Goal: Task Accomplishment & Management: Manage account settings

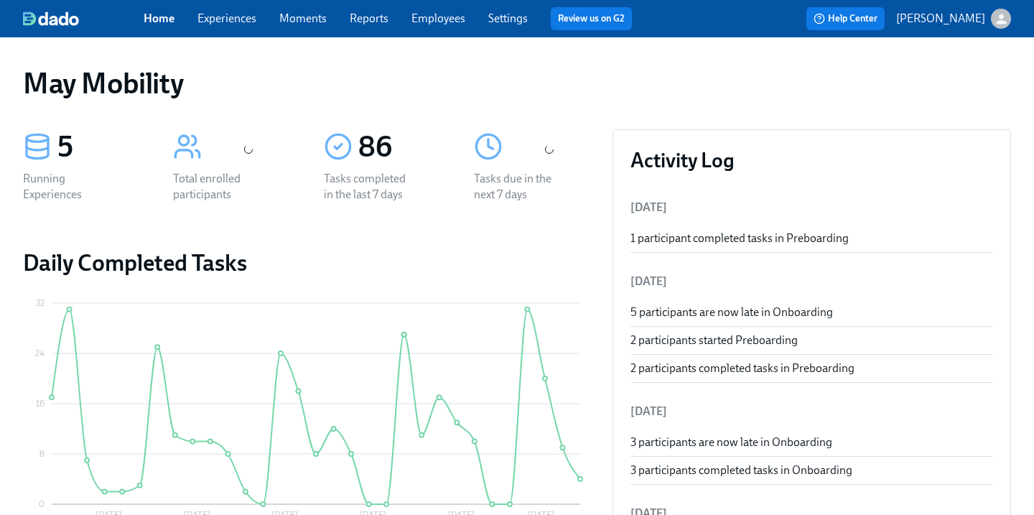
click at [237, 25] on link "Experiences" at bounding box center [226, 18] width 59 height 14
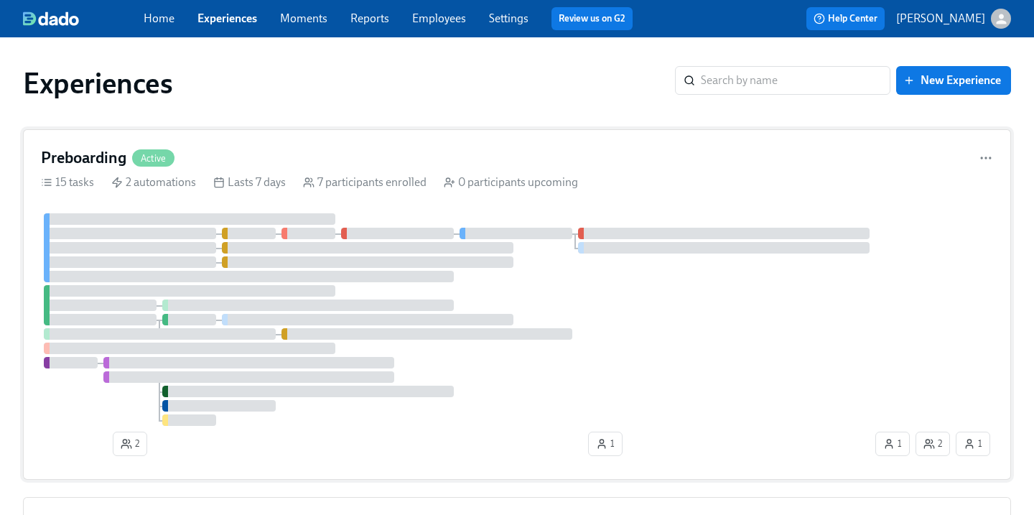
click at [276, 164] on div "Preboarding Active" at bounding box center [517, 158] width 952 height 22
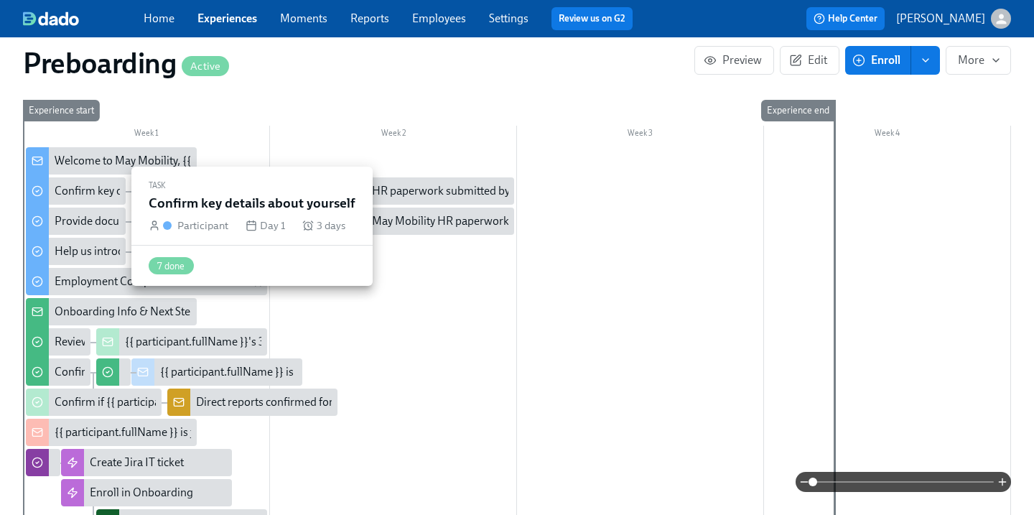
scroll to position [426, 0]
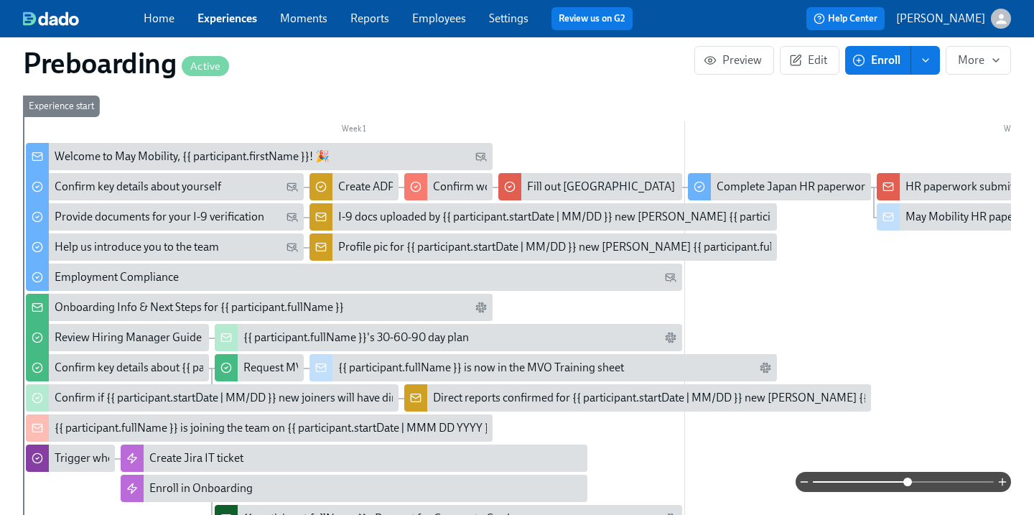
drag, startPoint x: 808, startPoint y: 479, endPoint x: 910, endPoint y: 483, distance: 102.0
click at [910, 483] on span at bounding box center [907, 481] width 9 height 9
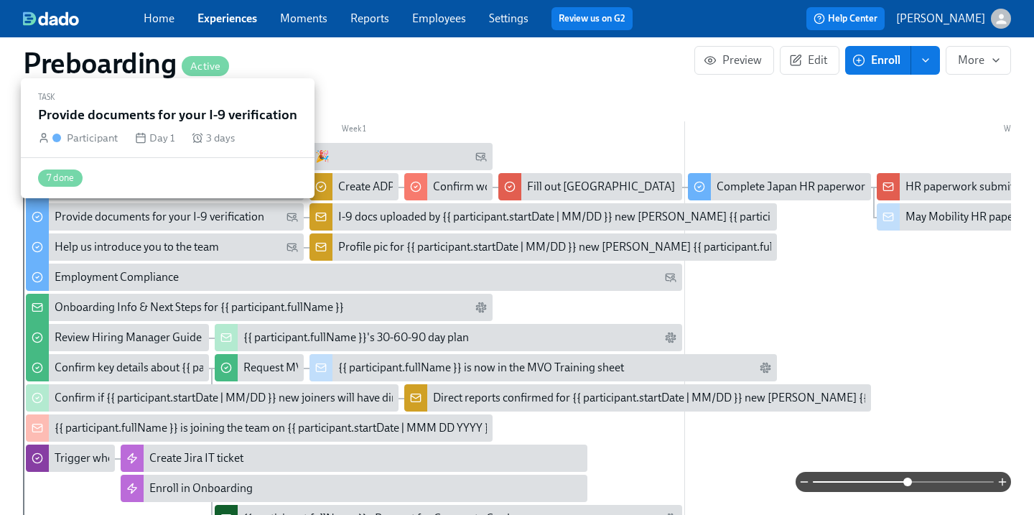
click at [242, 218] on div "Provide documents for your I-9 verification" at bounding box center [160, 217] width 210 height 16
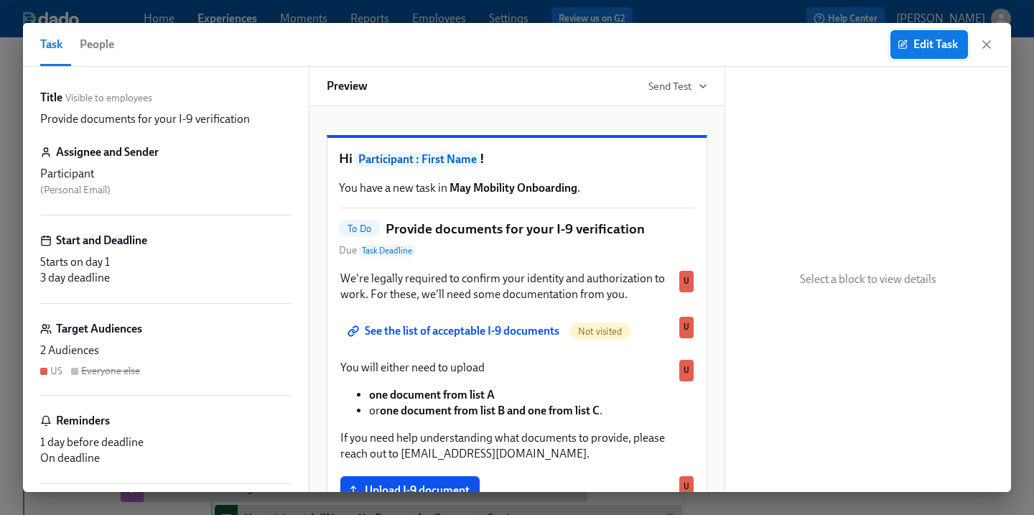
click at [932, 33] on button "Edit Task" at bounding box center [929, 44] width 78 height 29
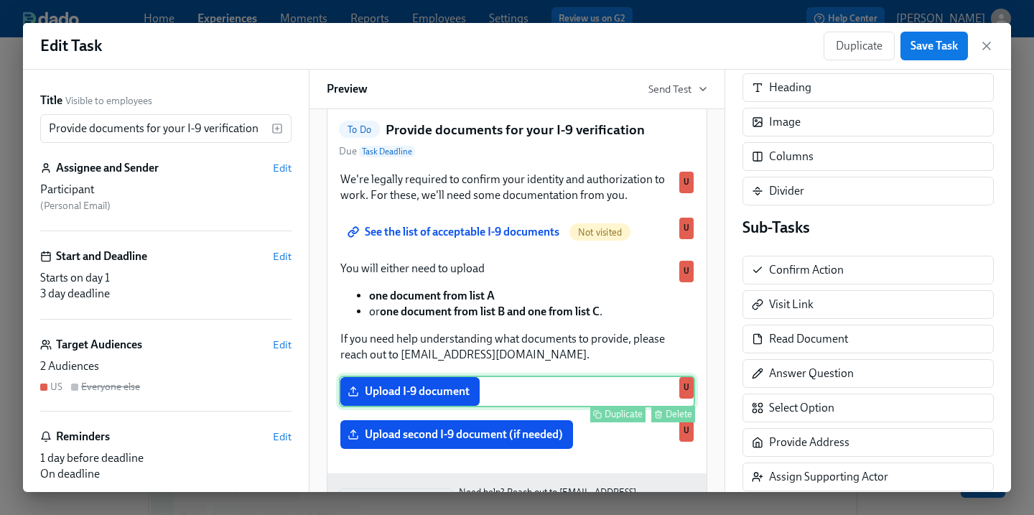
scroll to position [214, 0]
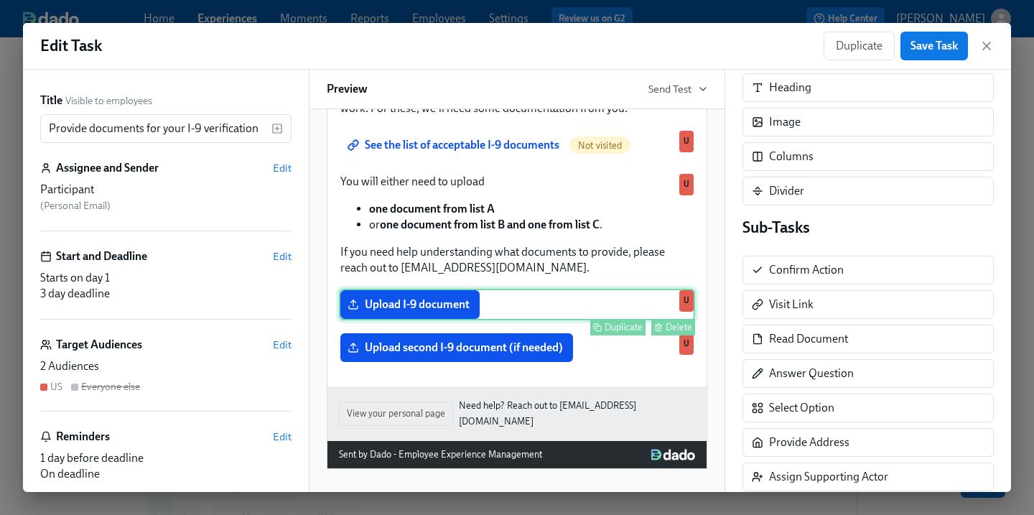
click at [507, 319] on div "Upload I-9 document Duplicate Delete U" at bounding box center [517, 305] width 356 height 32
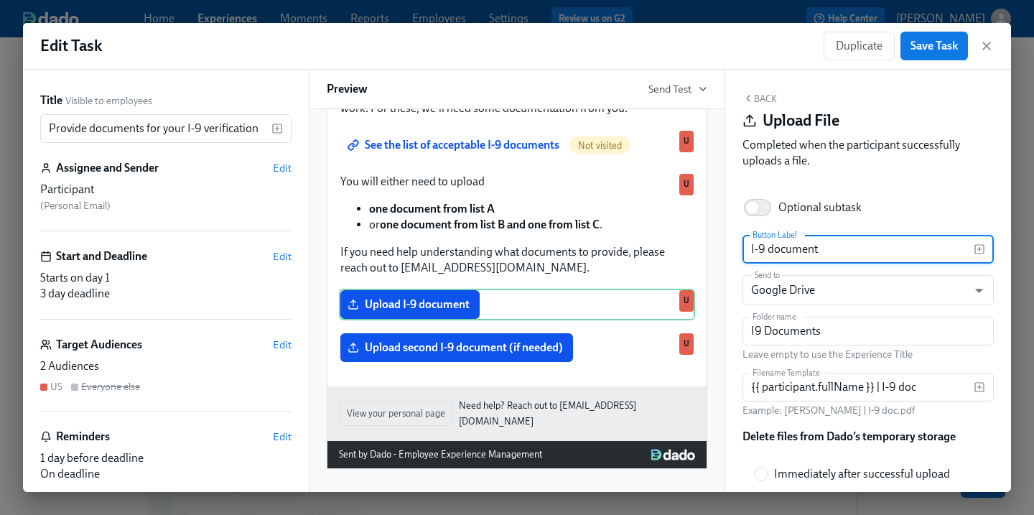
scroll to position [94, 0]
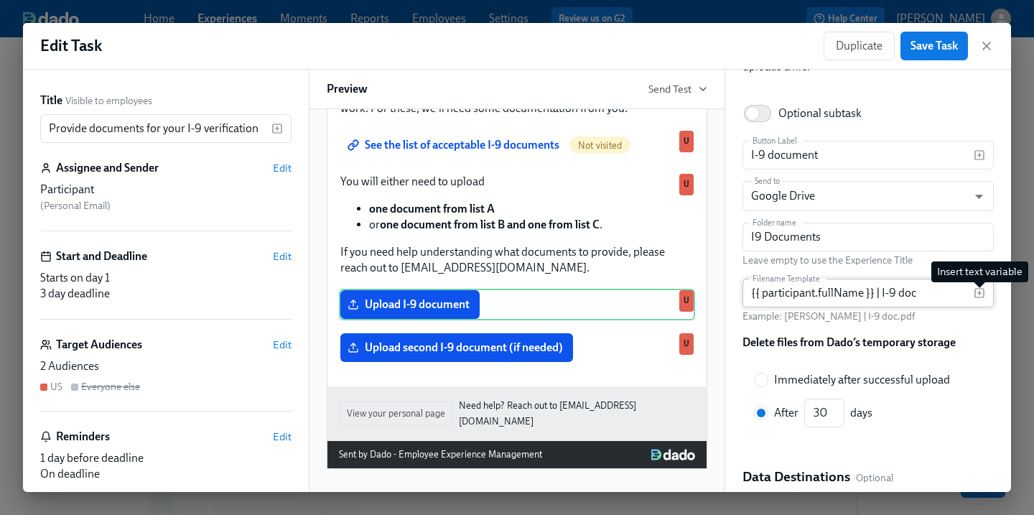
click at [978, 291] on icon "button" at bounding box center [978, 292] width 11 height 11
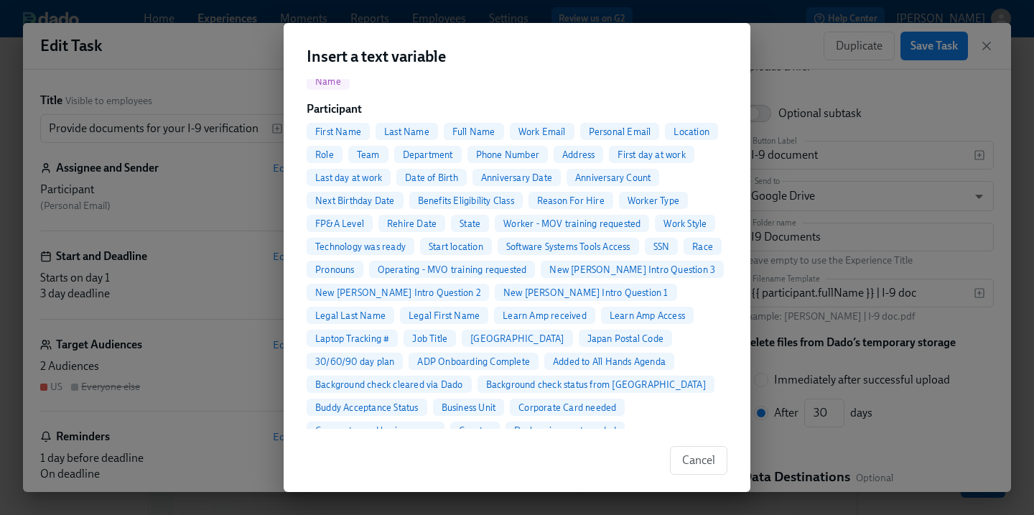
scroll to position [129, 0]
click at [706, 473] on button "Cancel" at bounding box center [698, 460] width 57 height 29
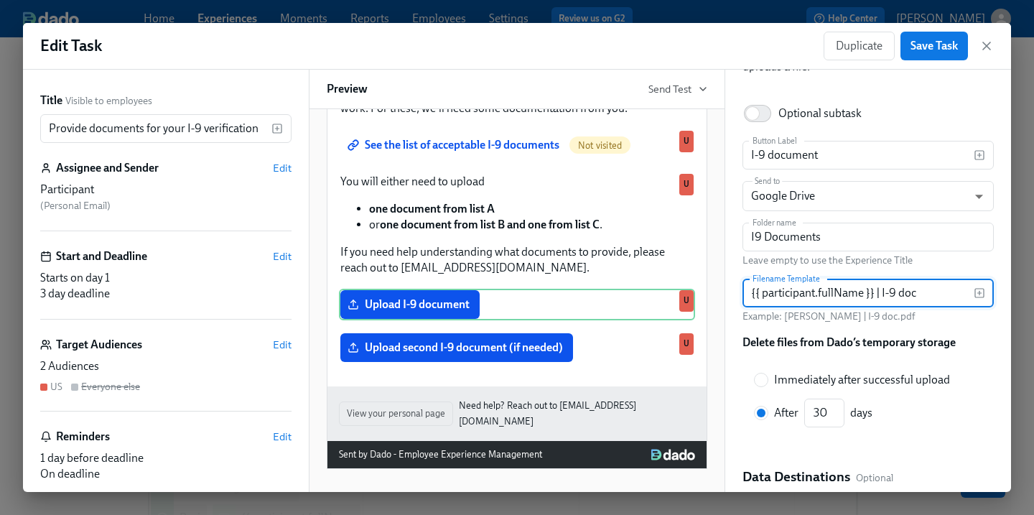
drag, startPoint x: 948, startPoint y: 295, endPoint x: 699, endPoint y: 291, distance: 249.9
click at [699, 291] on div "Title Visible to employees Provide documents for your I-9 verification ​ Assign…" at bounding box center [517, 281] width 988 height 422
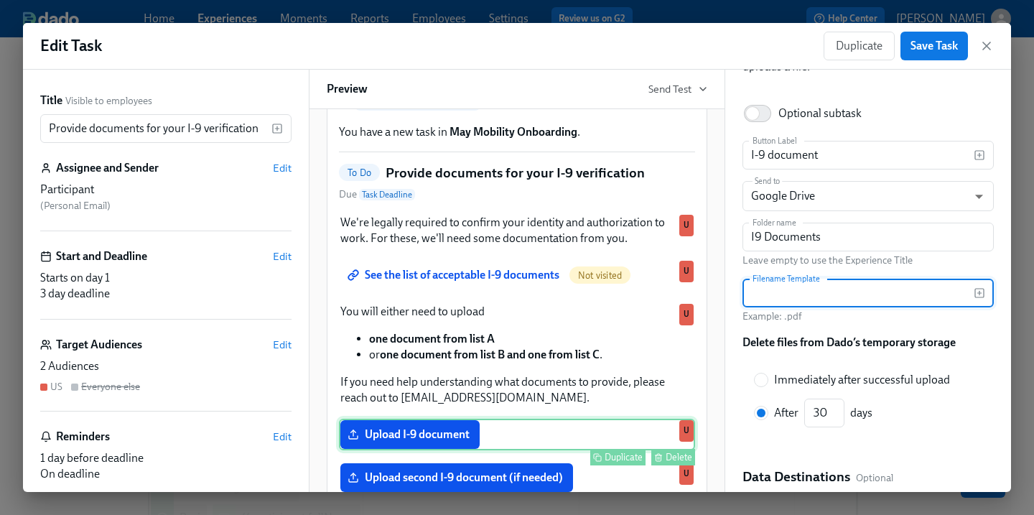
scroll to position [0, 0]
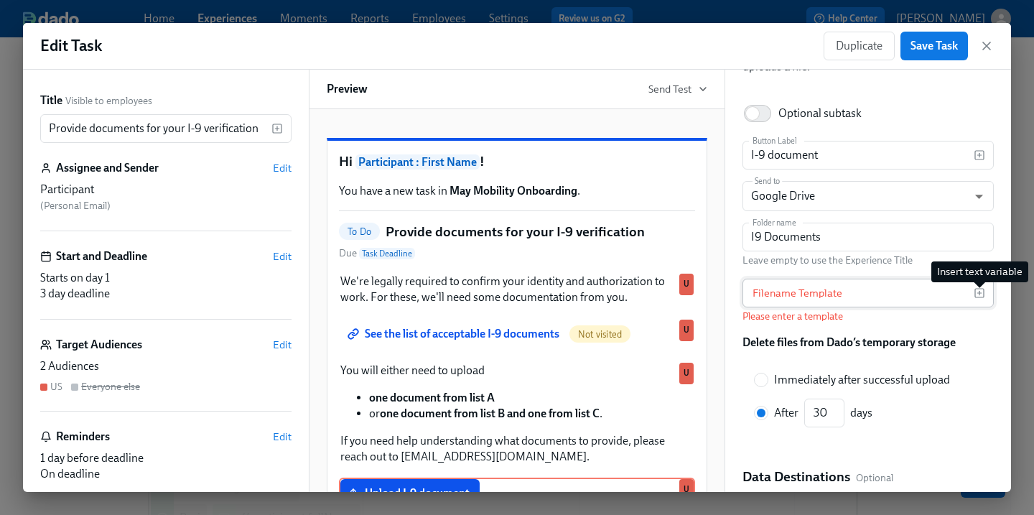
click at [979, 294] on icon "button" at bounding box center [979, 293] width 0 height 4
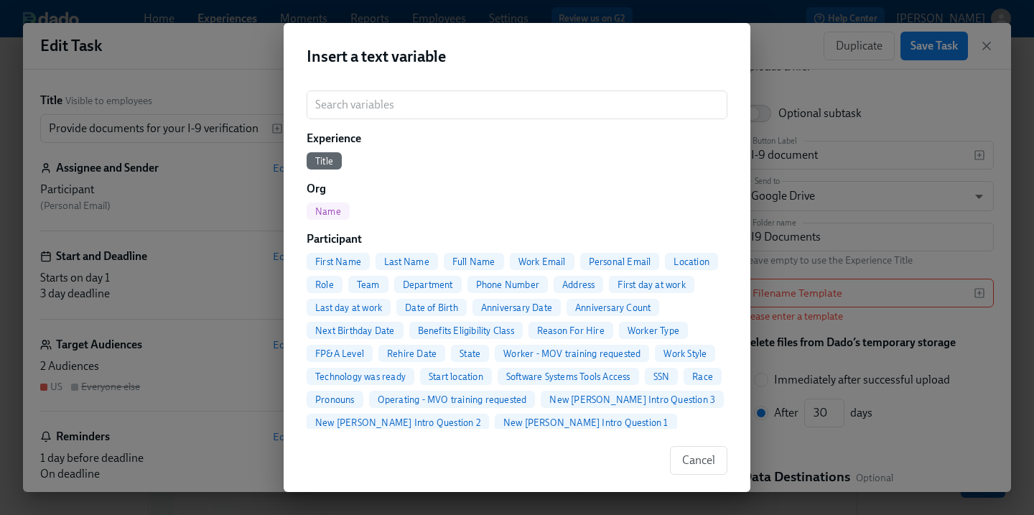
click at [413, 258] on span "Last Name" at bounding box center [406, 261] width 62 height 11
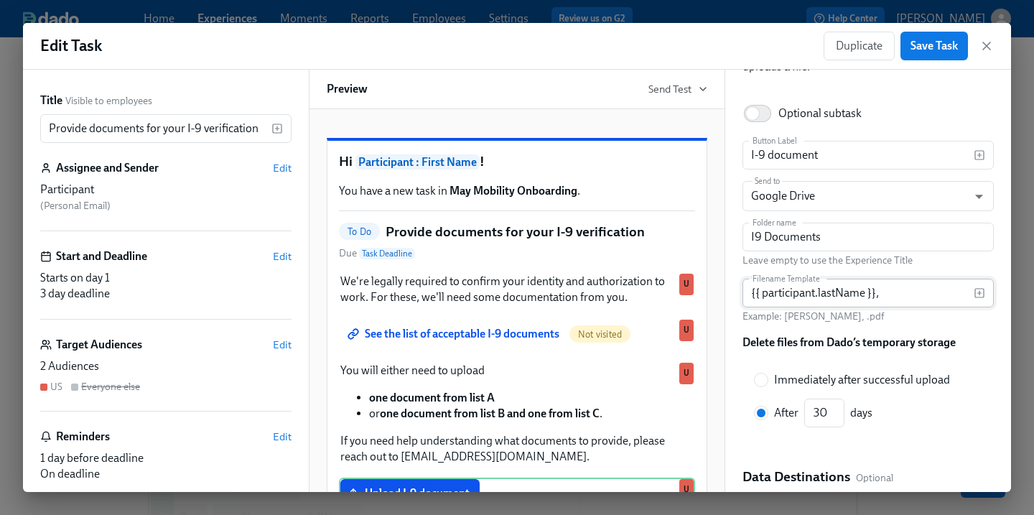
click at [987, 302] on div "{{ participant.lastName }}, Filename Template" at bounding box center [867, 293] width 251 height 29
click at [981, 291] on icon "button" at bounding box center [978, 292] width 11 height 11
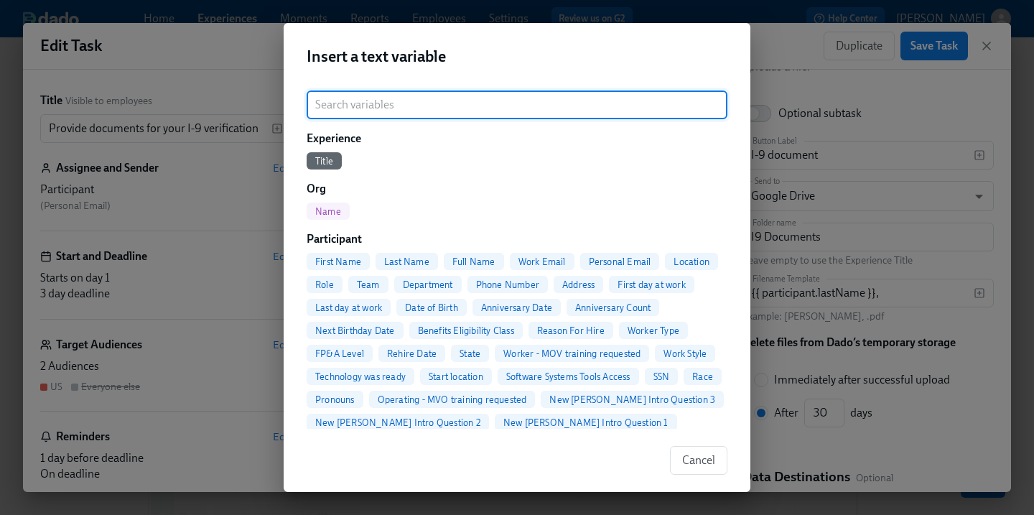
click at [344, 261] on span "First Name" at bounding box center [338, 261] width 63 height 11
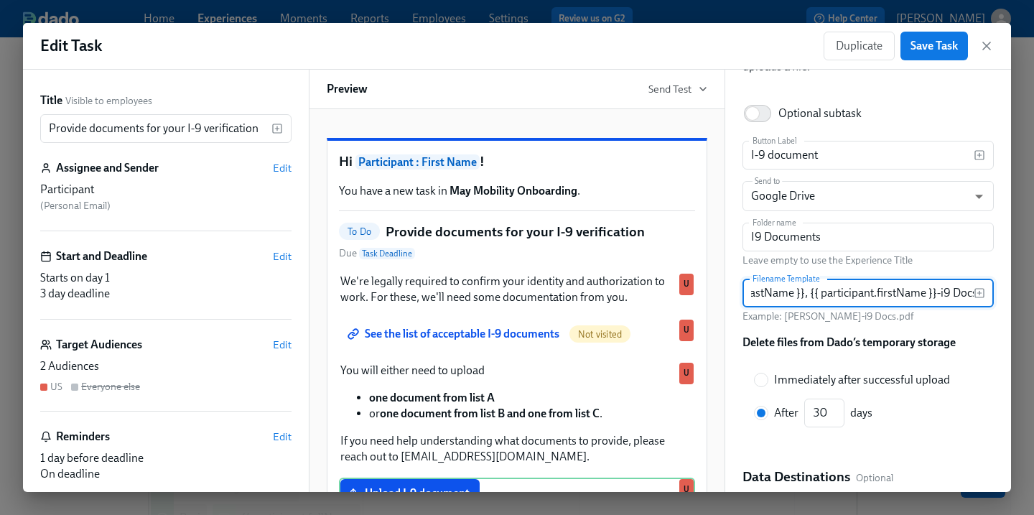
scroll to position [0, 75]
type input "{{ participant.lastName }}, {{ participant.firstName }}-i9 Docs"
click at [962, 339] on div "Delete files from Dado’s temporary storage" at bounding box center [867, 345] width 251 height 20
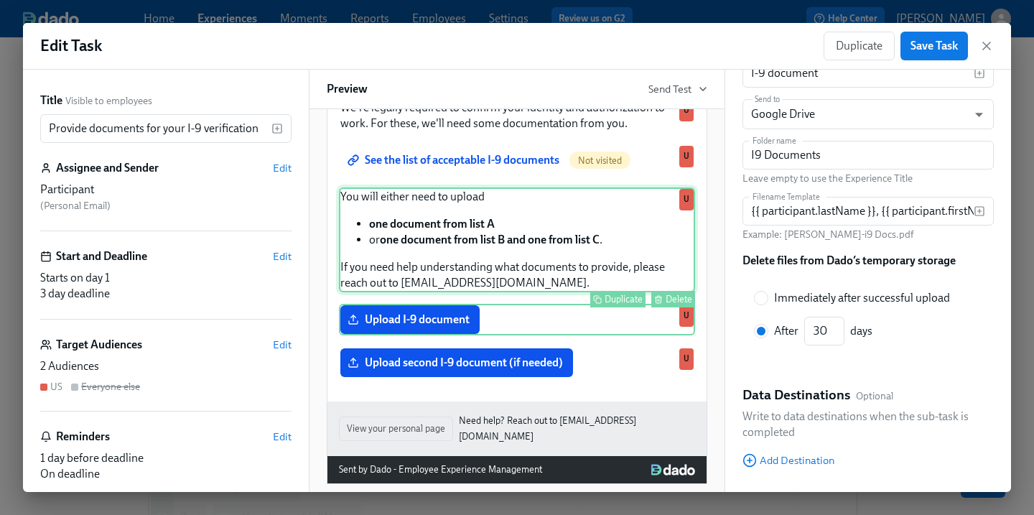
scroll to position [214, 0]
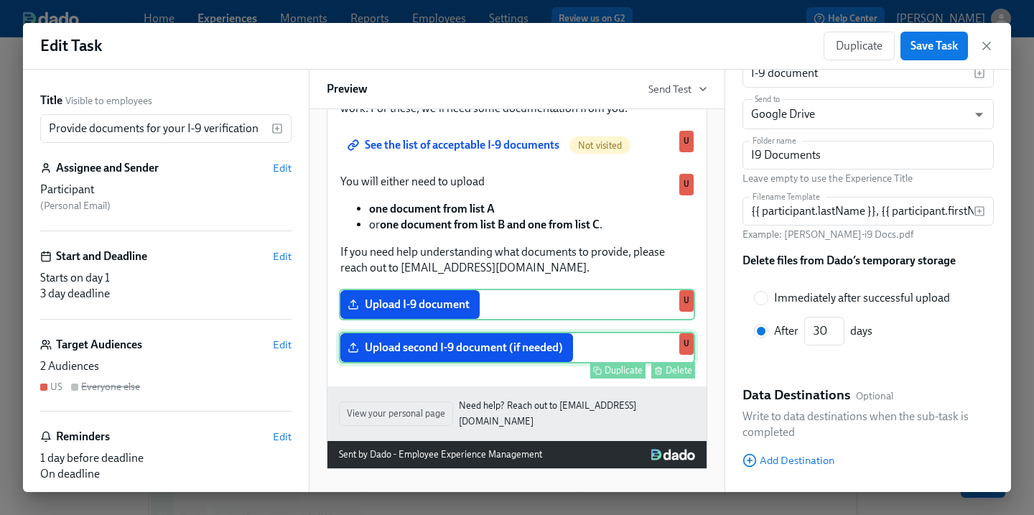
click at [620, 352] on div "Upload second I-9 document (if needed) Duplicate Delete U" at bounding box center [517, 348] width 356 height 32
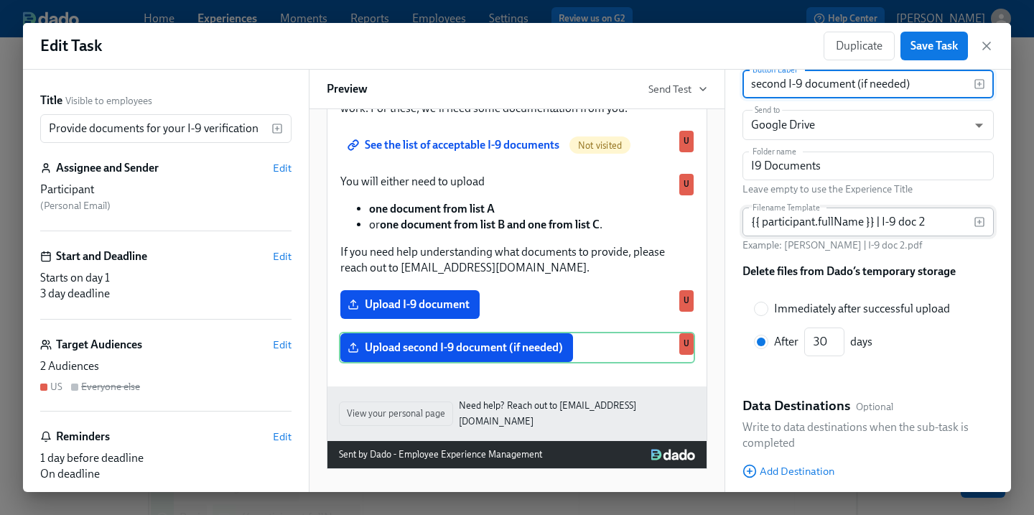
click at [959, 223] on input "{{ participant.fullName }} | I-9 doc 2" at bounding box center [857, 221] width 231 height 29
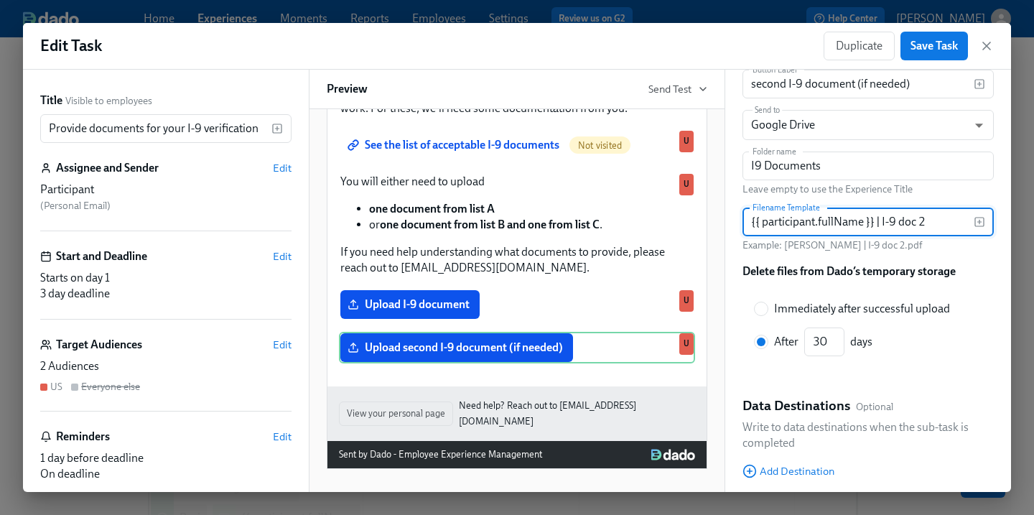
click at [959, 223] on input "{{ participant.fullName }} | I-9 doc 2" at bounding box center [857, 221] width 231 height 29
click at [996, 225] on div "Back Upload File Completed when the participant successfully uploads a file. Op…" at bounding box center [868, 281] width 286 height 422
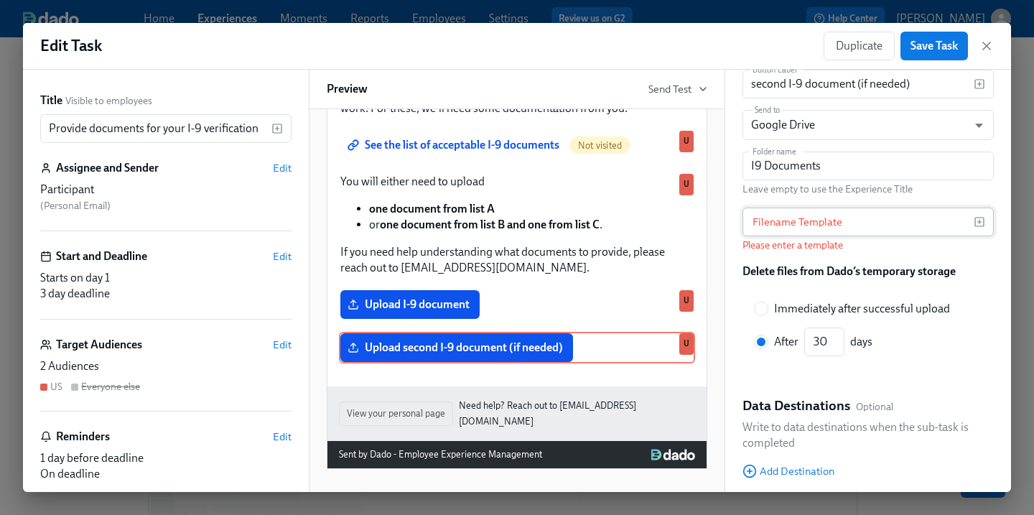
click at [974, 225] on icon "button" at bounding box center [978, 221] width 11 height 11
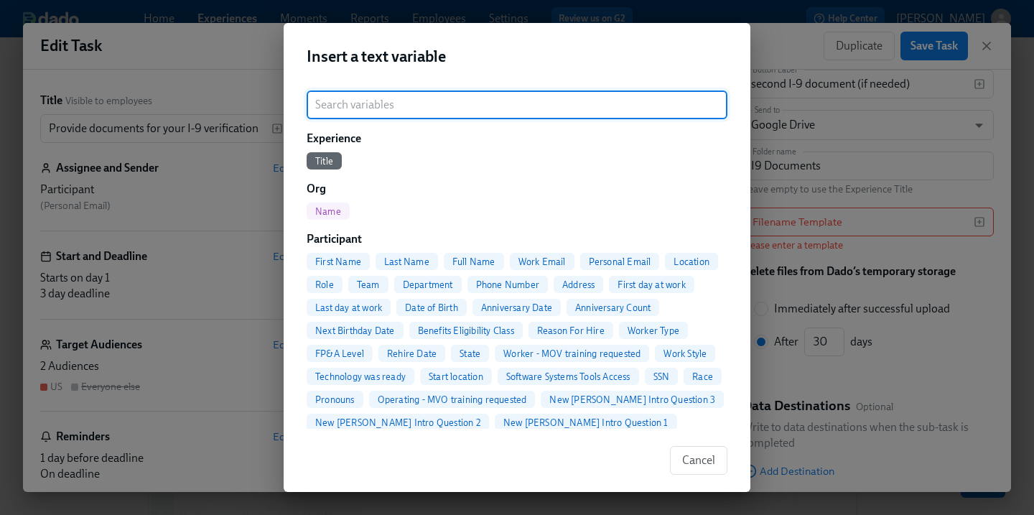
click at [424, 256] on span "Last Name" at bounding box center [406, 261] width 62 height 11
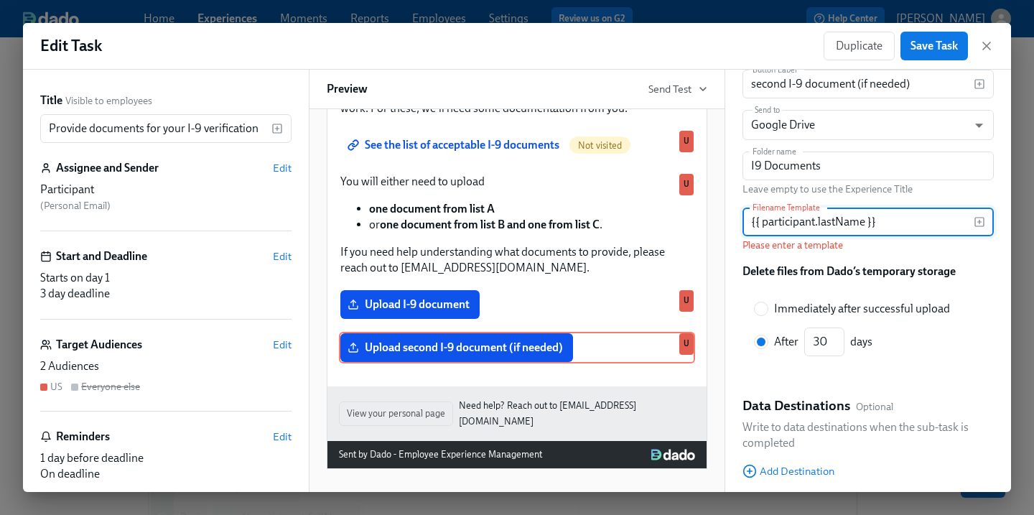
click at [899, 225] on input "{{ participant.lastName }}" at bounding box center [857, 221] width 231 height 29
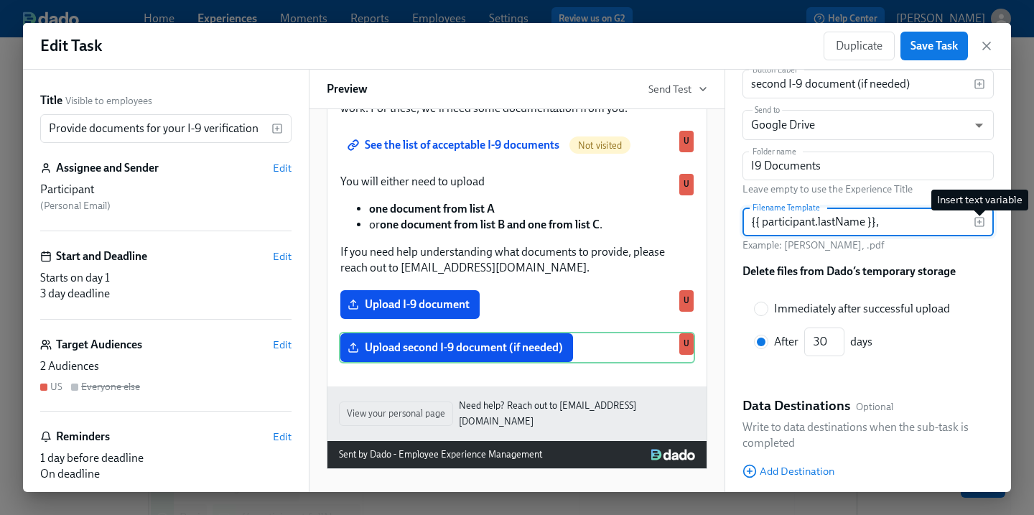
click at [983, 222] on icon "button" at bounding box center [978, 221] width 11 height 11
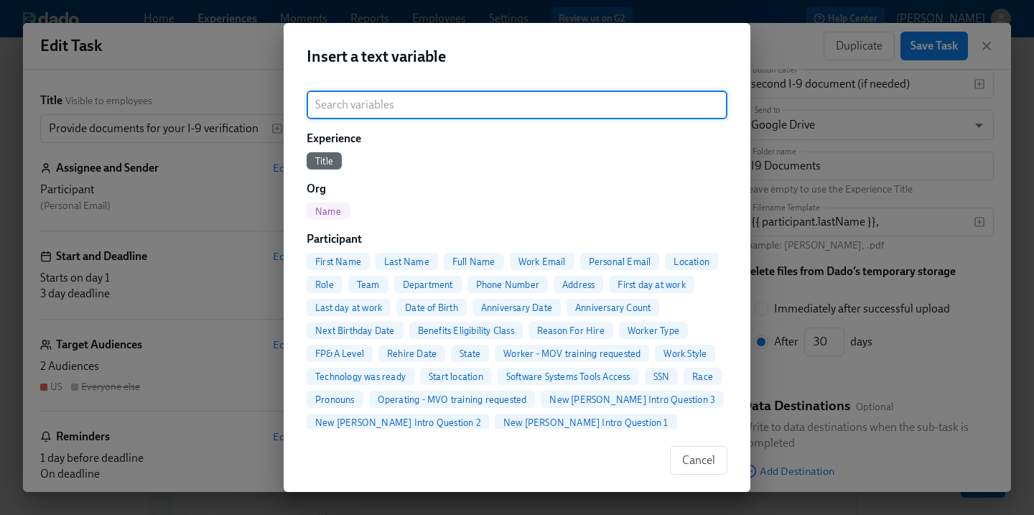
click at [346, 258] on span "First Name" at bounding box center [338, 261] width 63 height 11
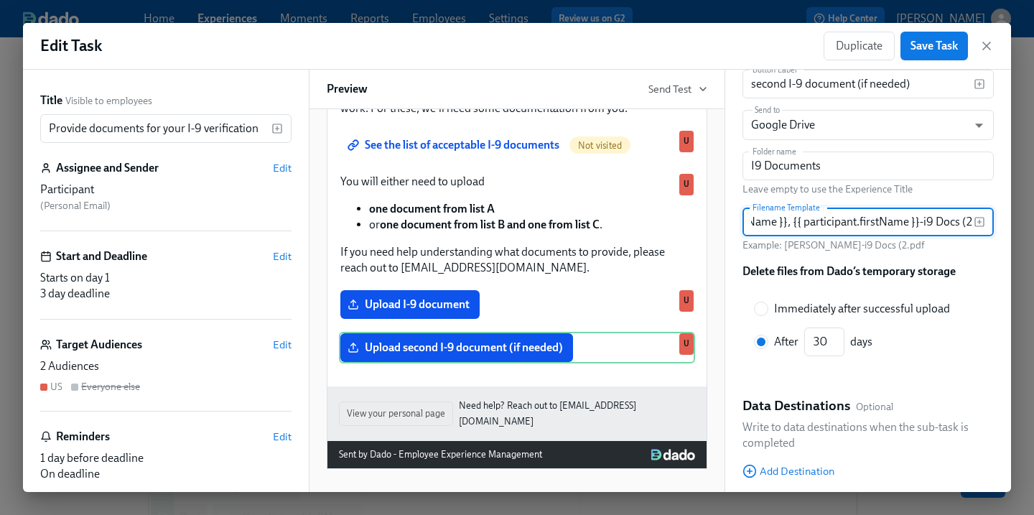
scroll to position [0, 93]
type input "{{ participant.lastName }}, {{ participant.firstName }}-i9 Docs (2)"
click at [961, 291] on div "Button Label second I-9 document (if needed) Button Label Send to Google Drive …" at bounding box center [867, 222] width 251 height 304
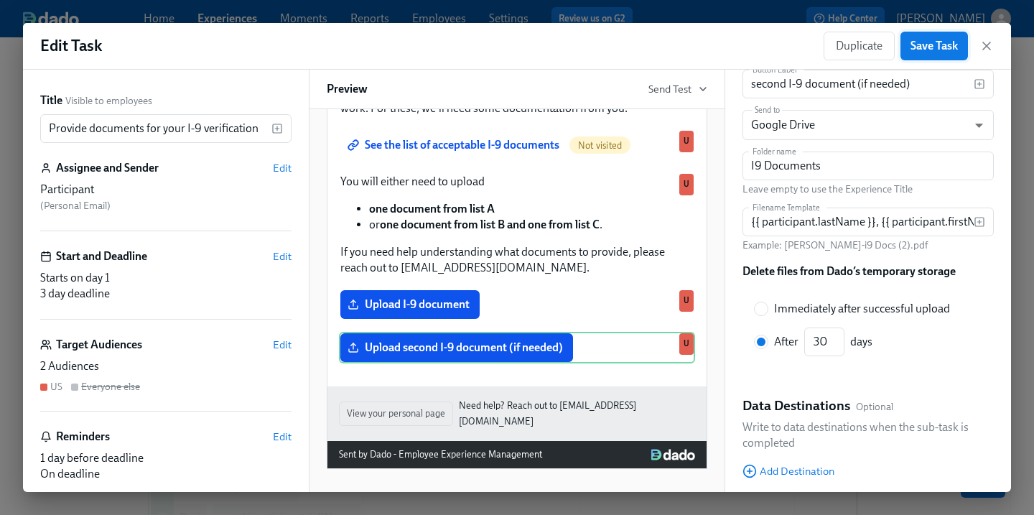
click at [945, 40] on span "Save Task" at bounding box center [933, 46] width 47 height 14
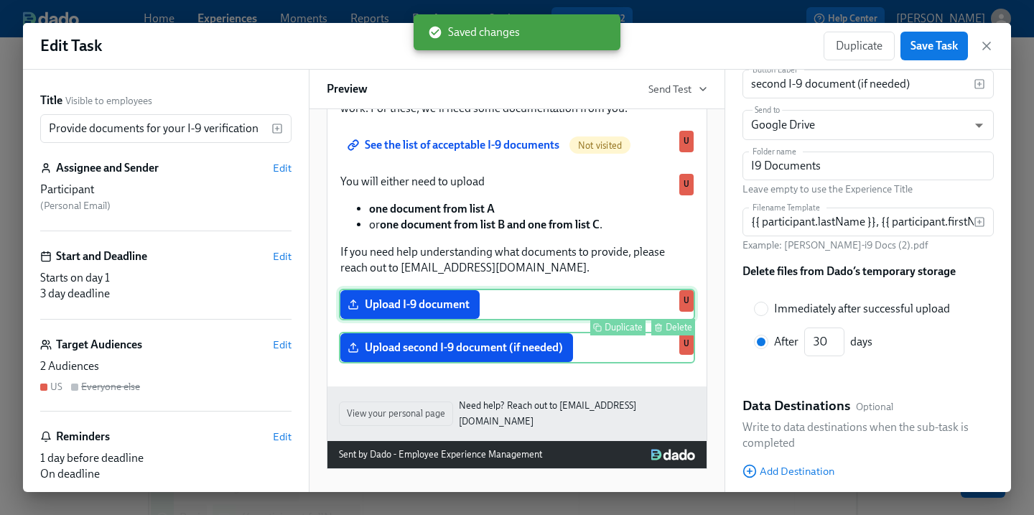
click at [531, 312] on div "Upload I-9 document Duplicate Delete U" at bounding box center [517, 305] width 356 height 32
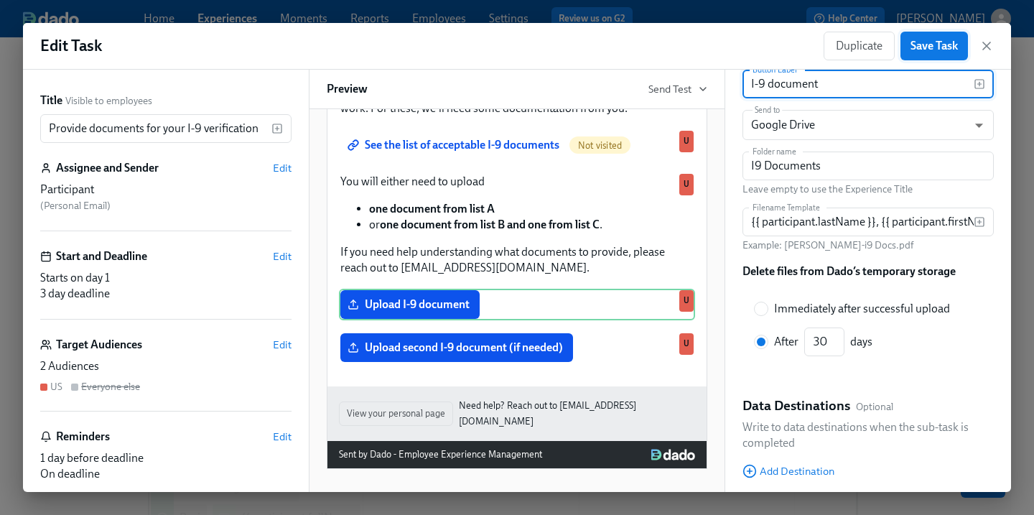
click at [950, 44] on span "Save Task" at bounding box center [933, 46] width 47 height 14
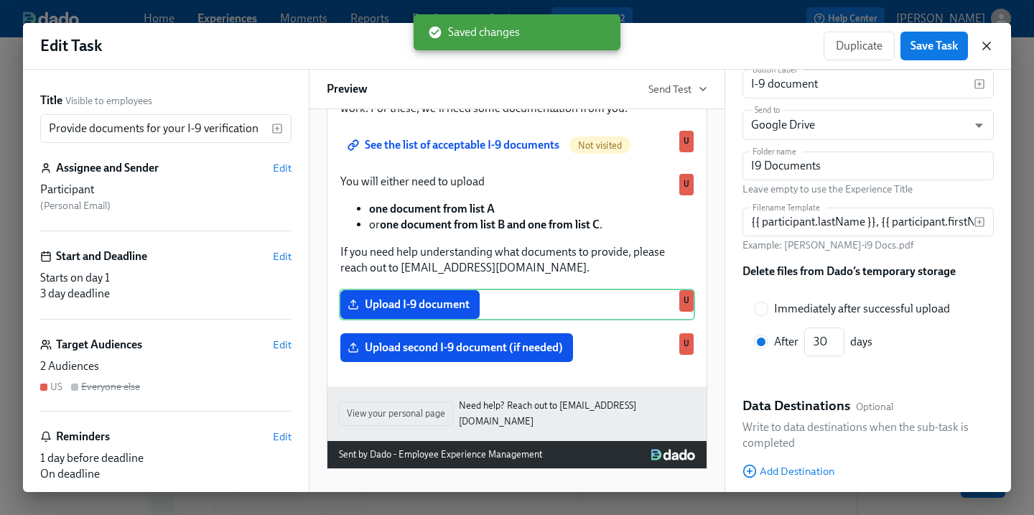
click at [989, 43] on icon "button" at bounding box center [986, 45] width 7 height 7
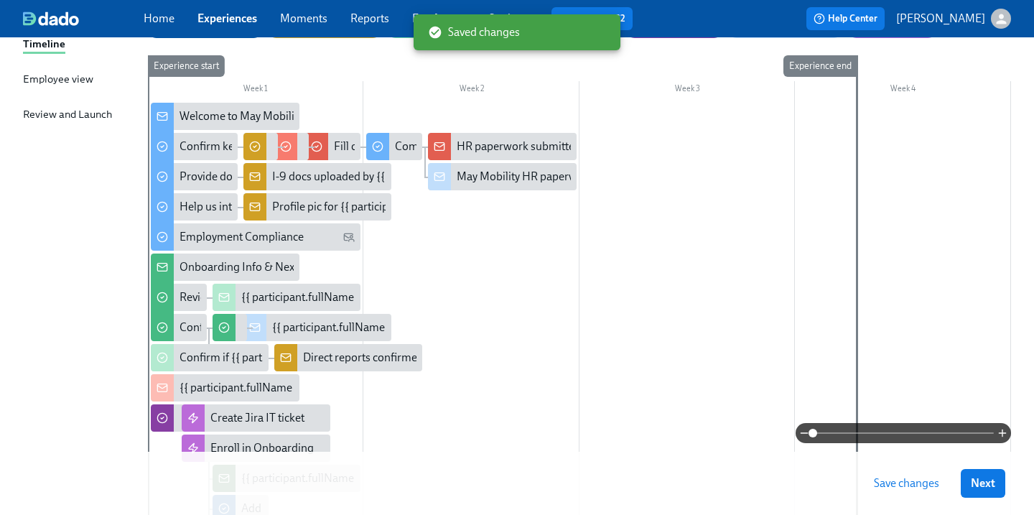
scroll to position [230, 0]
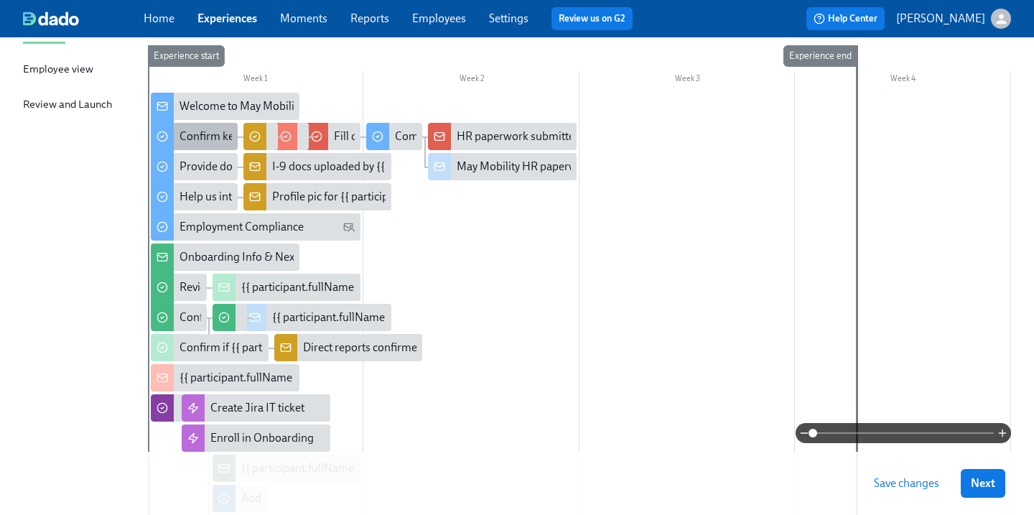
click at [213, 133] on div "Confirm key details about yourself" at bounding box center [262, 137] width 167 height 16
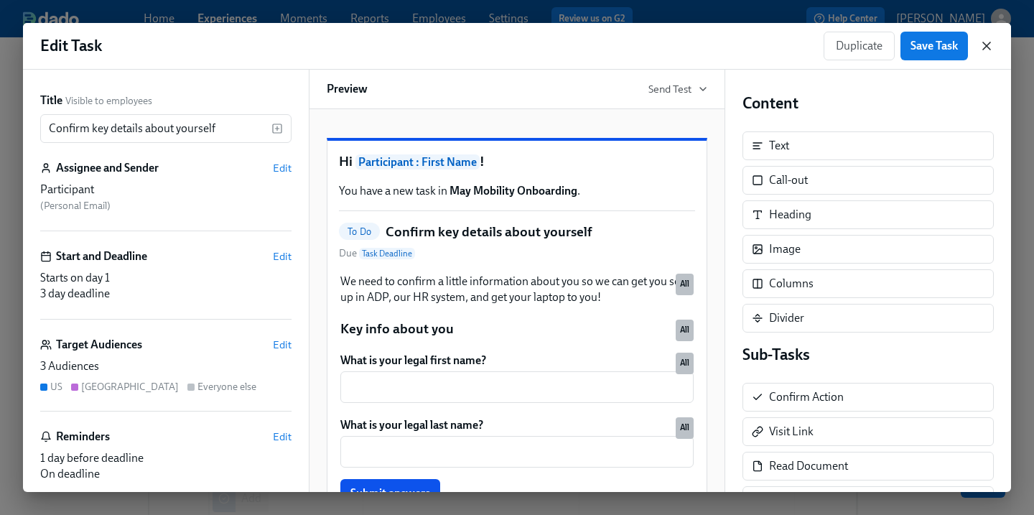
click at [986, 47] on icon "button" at bounding box center [986, 46] width 14 height 14
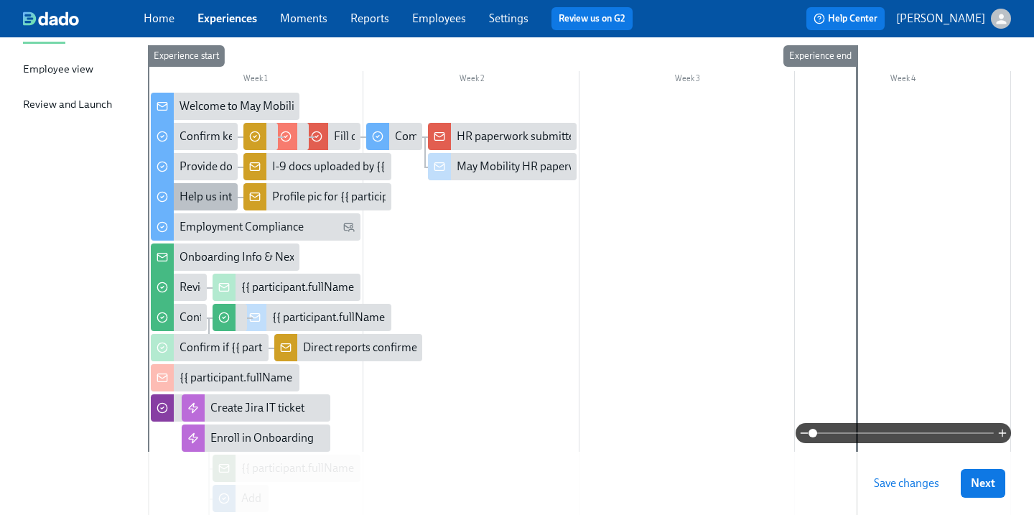
click at [210, 190] on div "Help us introduce you to the team" at bounding box center [261, 197] width 164 height 16
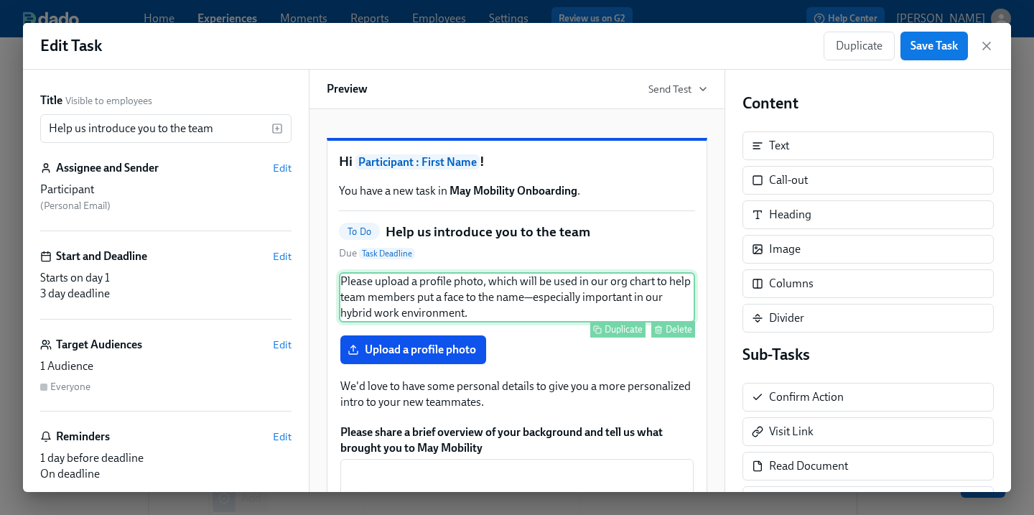
scroll to position [105, 0]
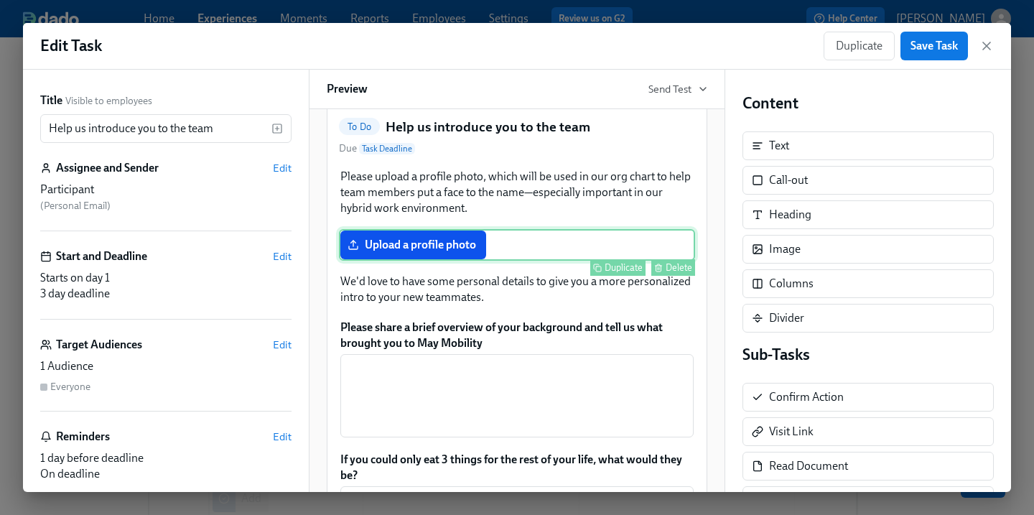
click at [521, 261] on div "Upload a profile photo Duplicate Delete" at bounding box center [517, 245] width 356 height 32
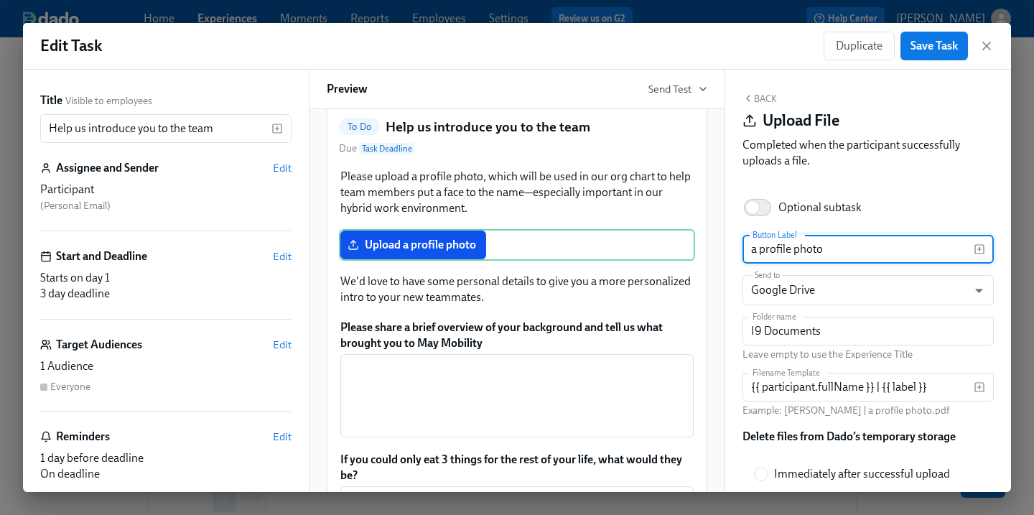
scroll to position [95, 0]
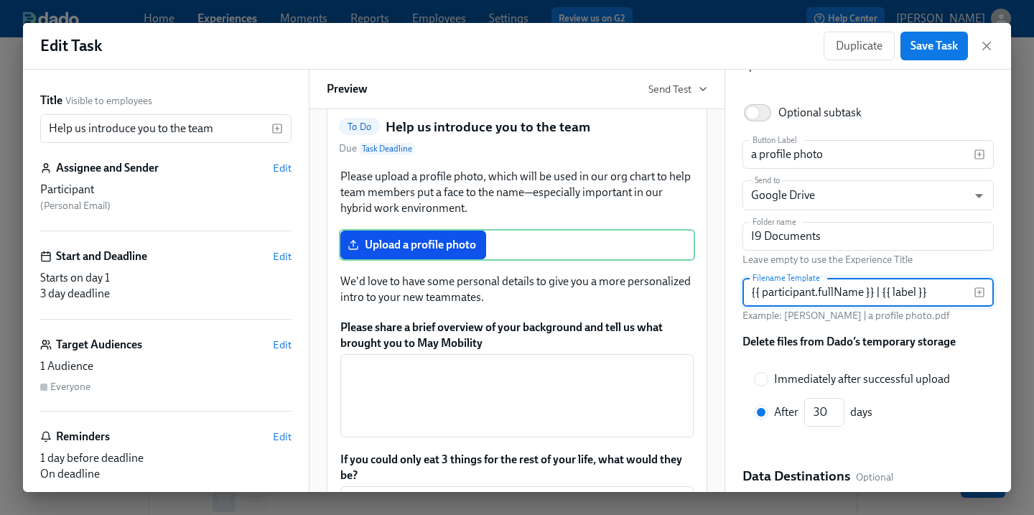
click at [957, 295] on input "{{ participant.fullName }} | {{ label }}" at bounding box center [857, 292] width 231 height 29
click at [879, 286] on input "{{ participant.fullName }} | {{ label }}" at bounding box center [857, 292] width 231 height 29
drag, startPoint x: 872, startPoint y: 293, endPoint x: 725, endPoint y: 289, distance: 147.2
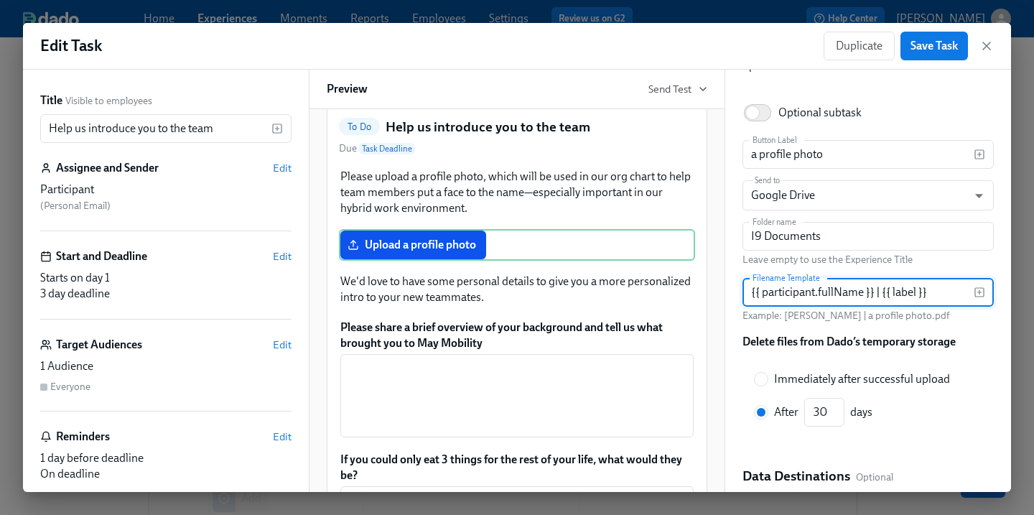
click at [725, 289] on div "Back Upload File Completed when the participant successfully uploads a file. Op…" at bounding box center [868, 281] width 286 height 422
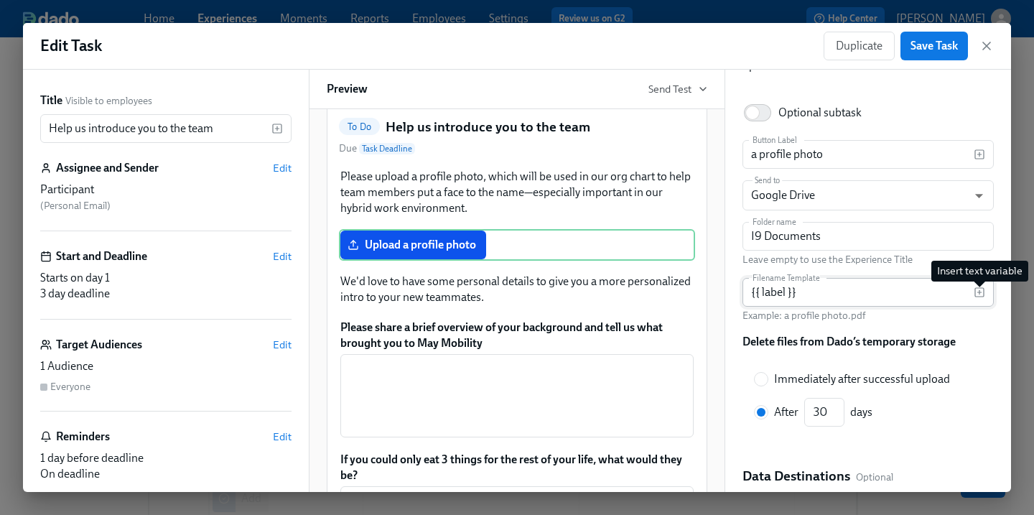
click at [981, 291] on icon "button" at bounding box center [978, 291] width 11 height 11
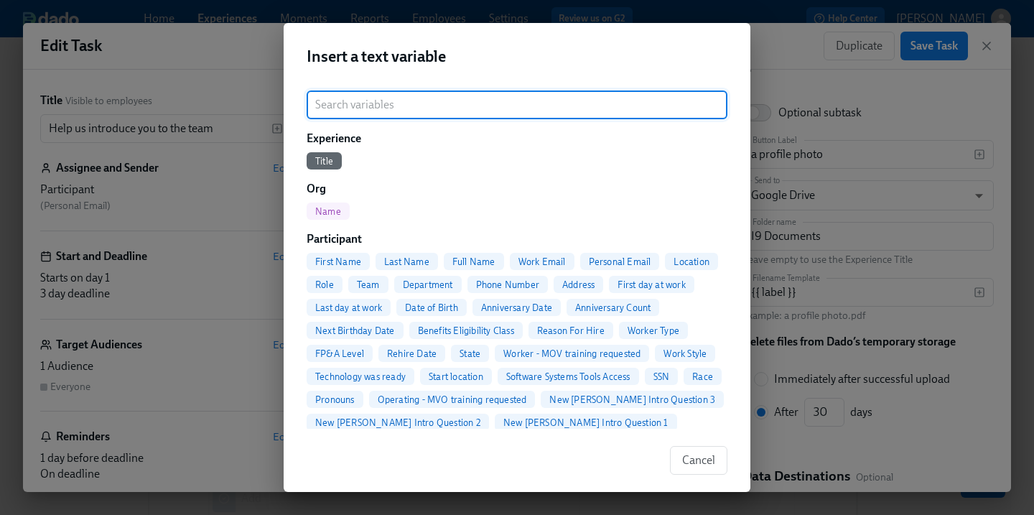
click at [411, 253] on div "Last Name" at bounding box center [406, 261] width 62 height 17
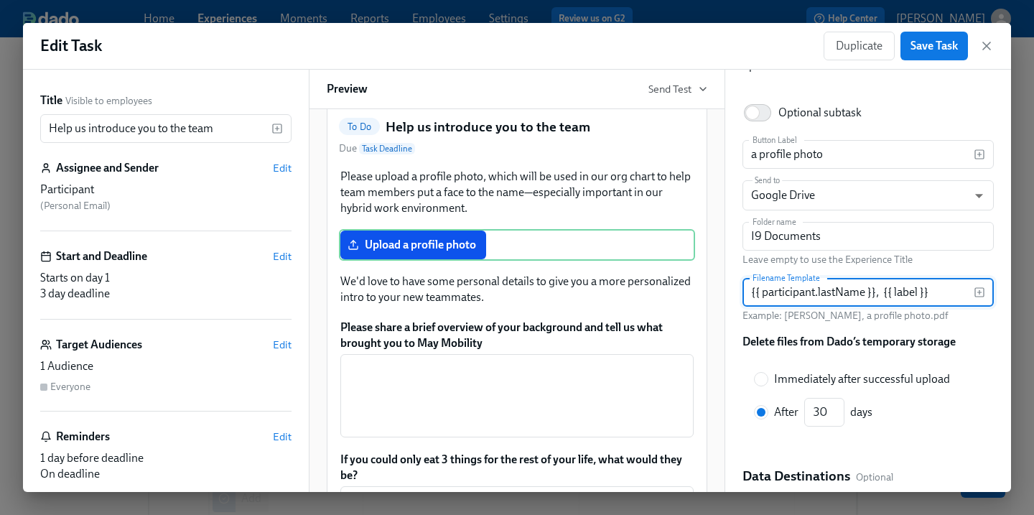
click at [979, 296] on icon "button" at bounding box center [978, 291] width 11 height 11
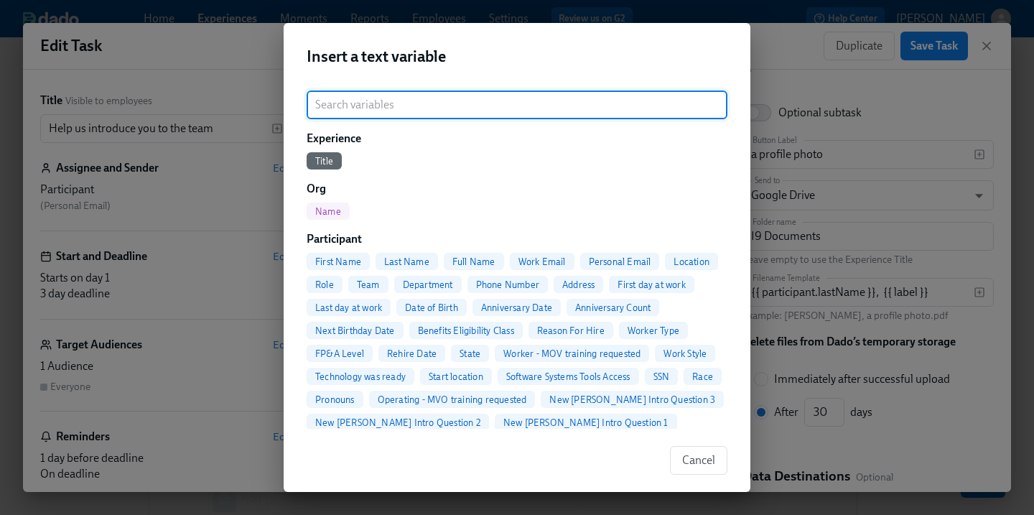
click at [337, 262] on span "First Name" at bounding box center [338, 261] width 63 height 11
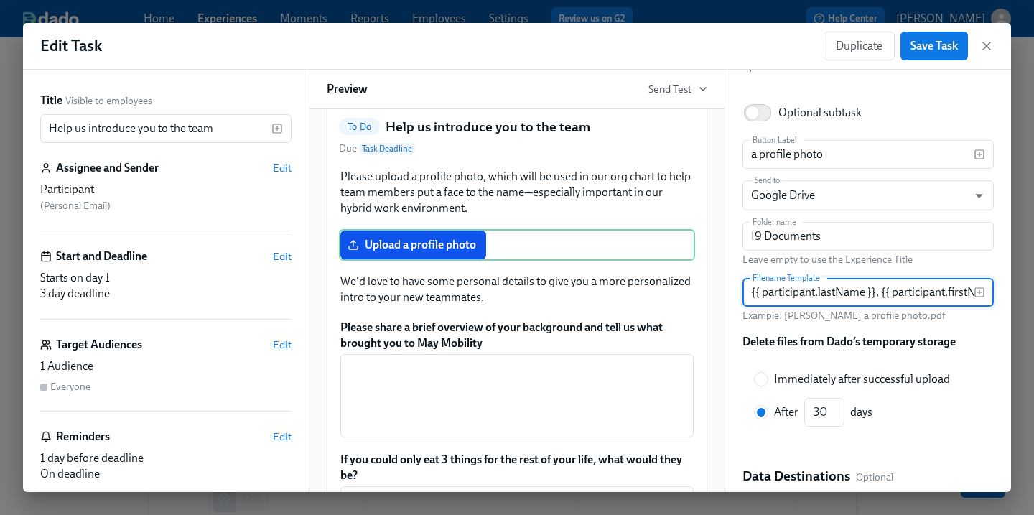
scroll to position [0, 83]
type input "{{ participant.lastName }}, {{ participant.firstName }}- {{ label }}"
click at [938, 49] on span "Save Task" at bounding box center [933, 46] width 47 height 14
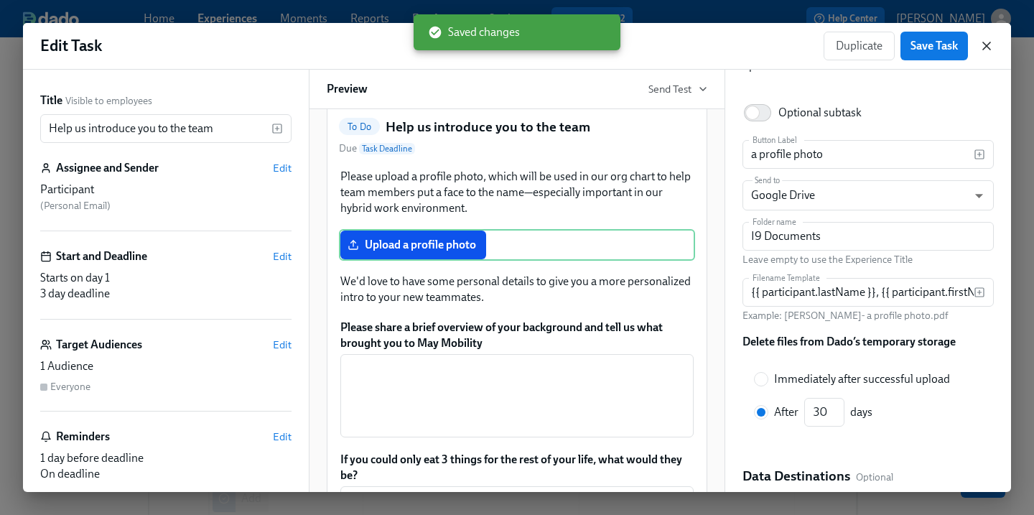
click at [989, 43] on icon "button" at bounding box center [986, 45] width 7 height 7
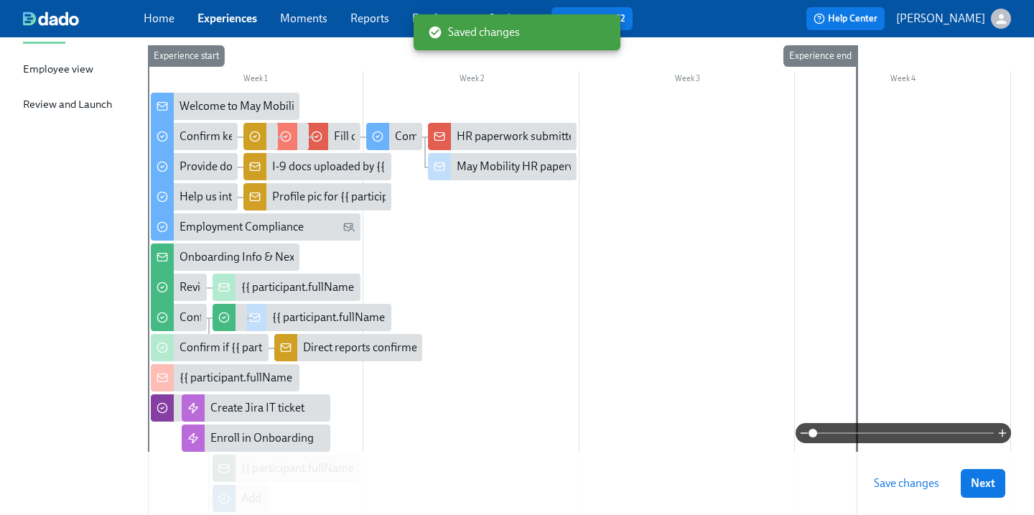
click at [901, 485] on span "Save changes" at bounding box center [906, 483] width 65 height 14
